Goal: Check status: Check status

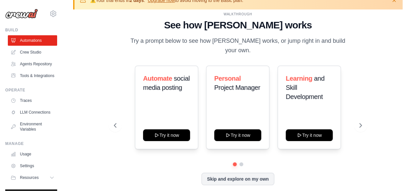
scroll to position [23, 0]
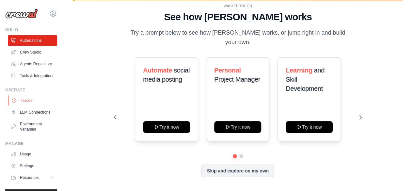
click at [32, 106] on link "Traces" at bounding box center [32, 100] width 49 height 10
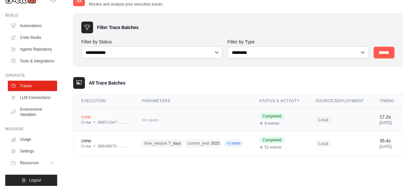
scroll to position [36, 0]
click at [126, 141] on td "crew Crew • 90648875-..." at bounding box center [103, 143] width 60 height 24
